Goal: Task Accomplishment & Management: Manage account settings

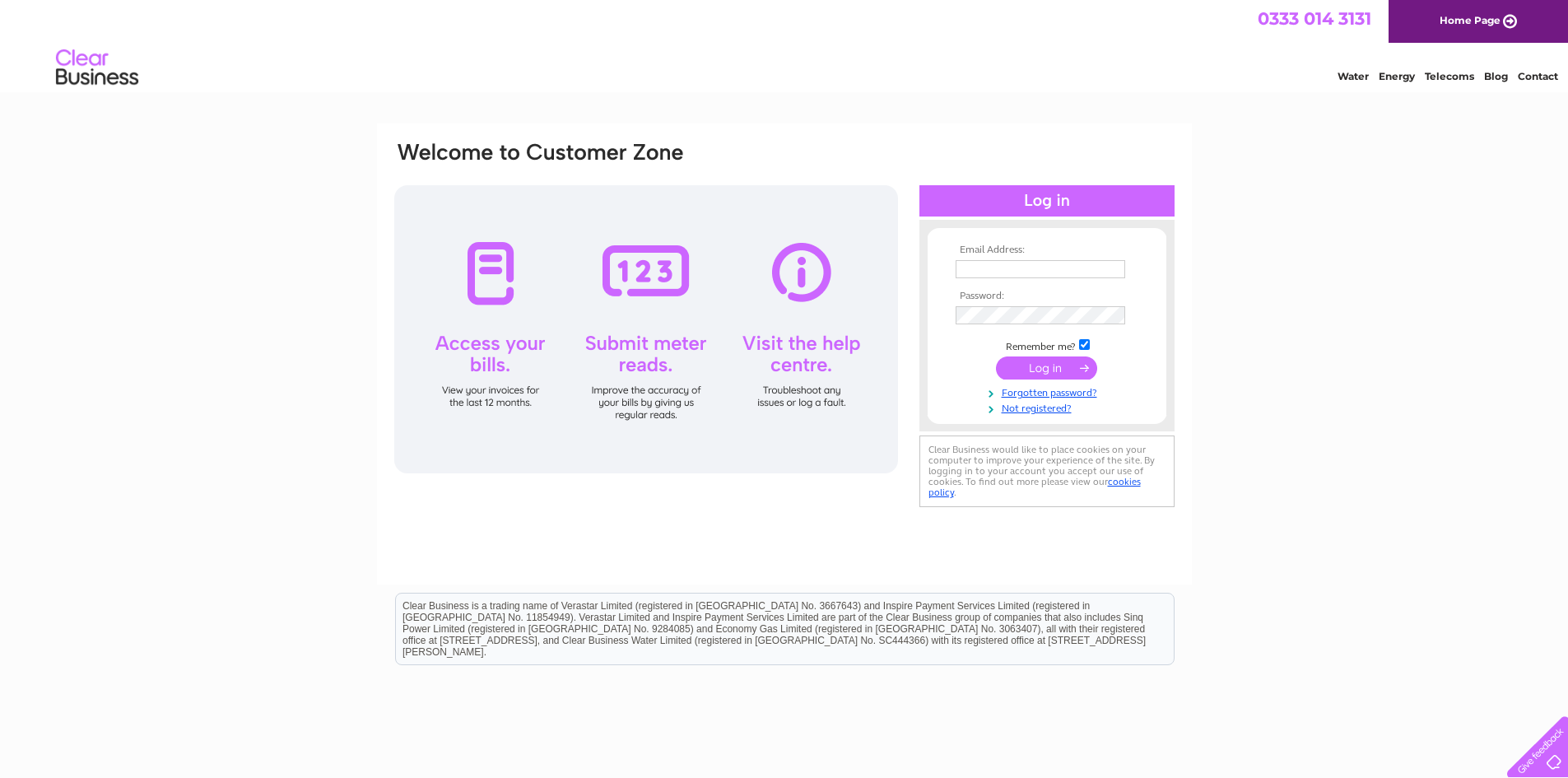
click at [1042, 270] on input "text" at bounding box center [1040, 269] width 169 height 18
type input "manager@ewelmevillagestore.co.uk"
click at [1060, 372] on input "submit" at bounding box center [1046, 368] width 101 height 23
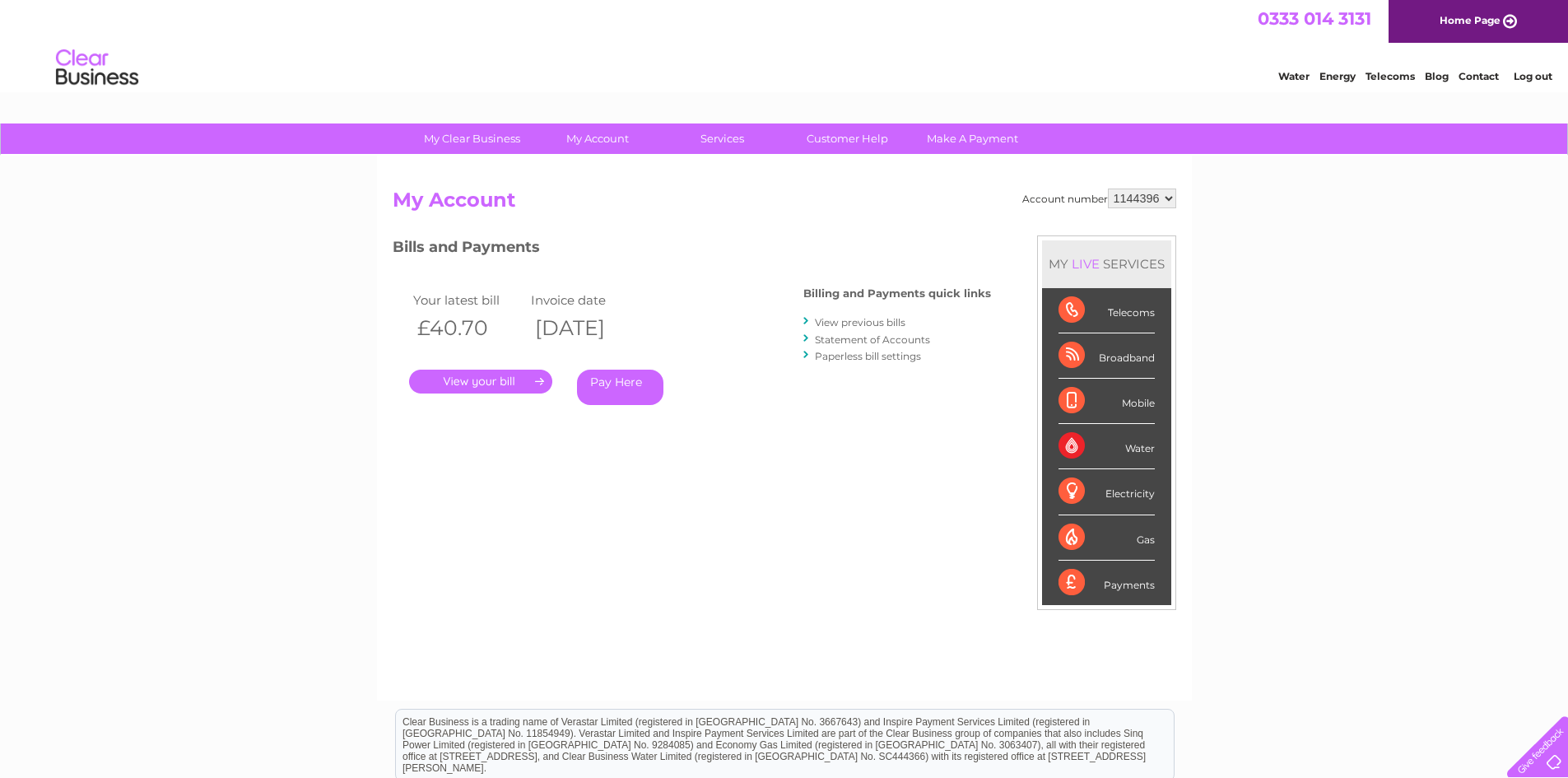
click at [464, 370] on link "." at bounding box center [481, 381] width 143 height 23
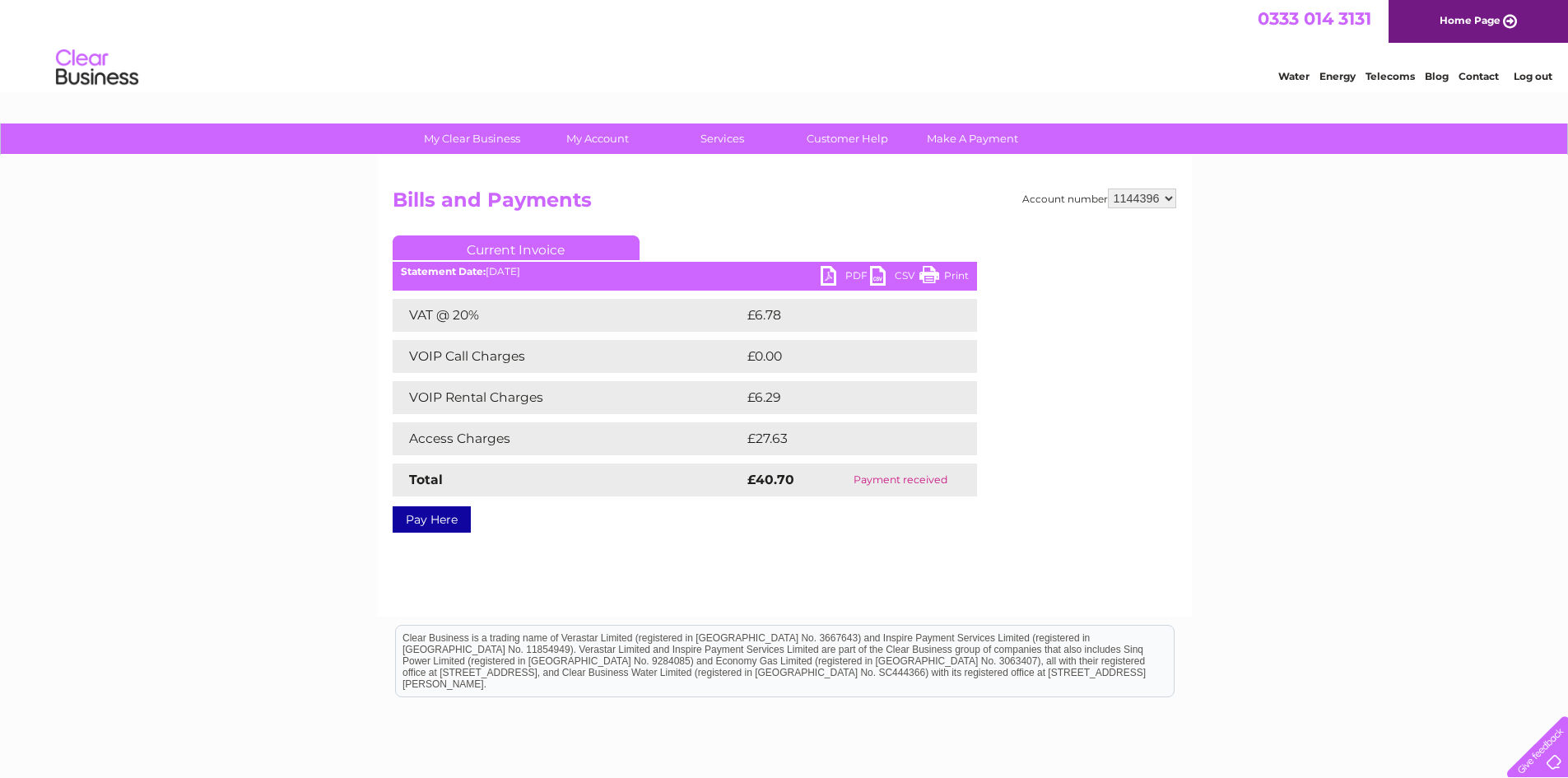
click at [843, 273] on link "PDF" at bounding box center [845, 277] width 50 height 23
